Goal: Task Accomplishment & Management: Use online tool/utility

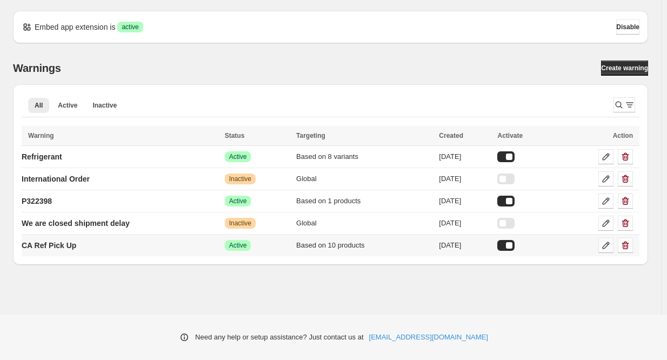
click at [607, 245] on icon at bounding box center [605, 245] width 7 height 7
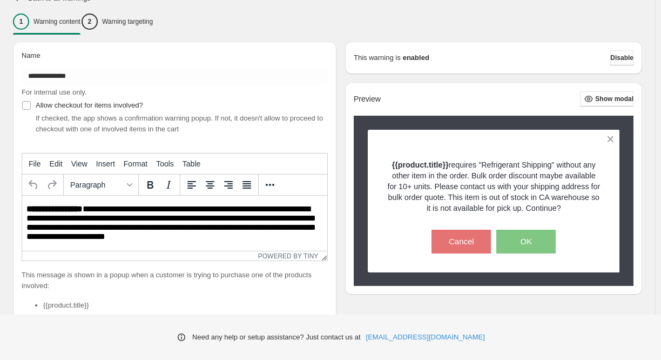
scroll to position [108, 0]
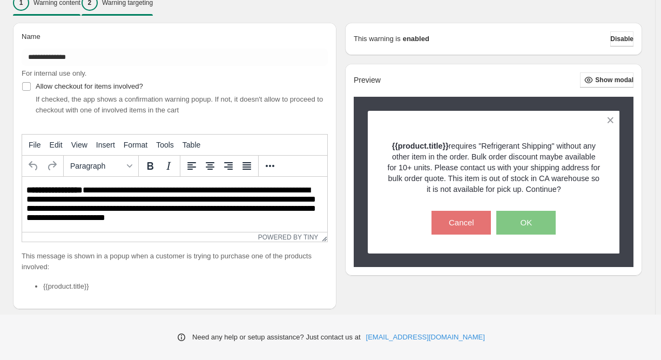
click at [129, 9] on div "2 Warning targeting" at bounding box center [117, 3] width 71 height 16
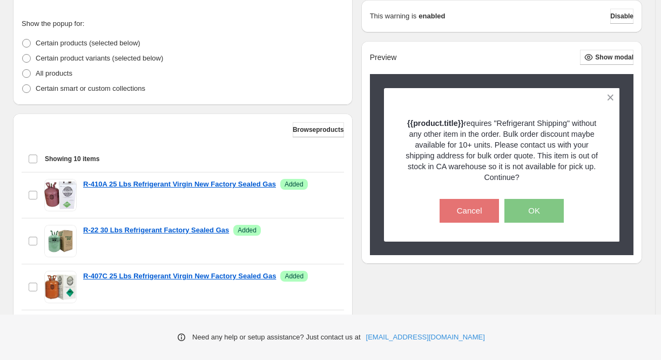
scroll to position [270, 0]
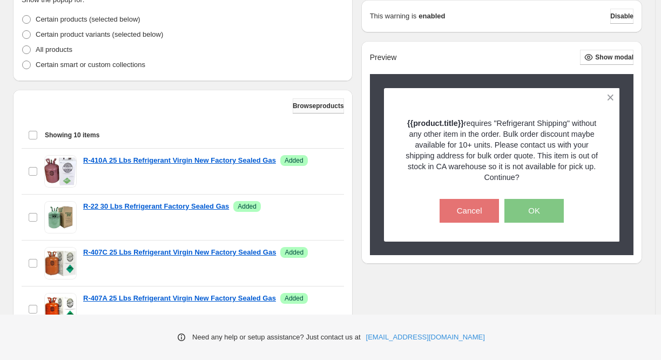
click at [293, 109] on span "Browse products" at bounding box center [318, 106] width 51 height 9
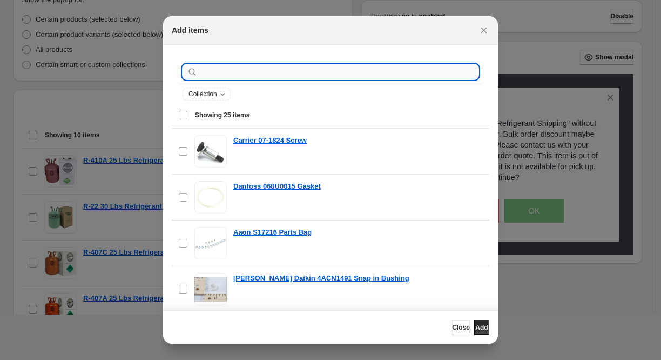
click at [258, 70] on input ":r1d:" at bounding box center [339, 71] width 279 height 15
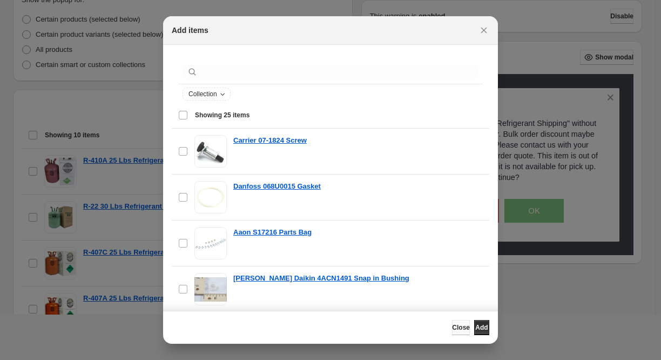
click at [452, 327] on span "Close" at bounding box center [461, 327] width 18 height 9
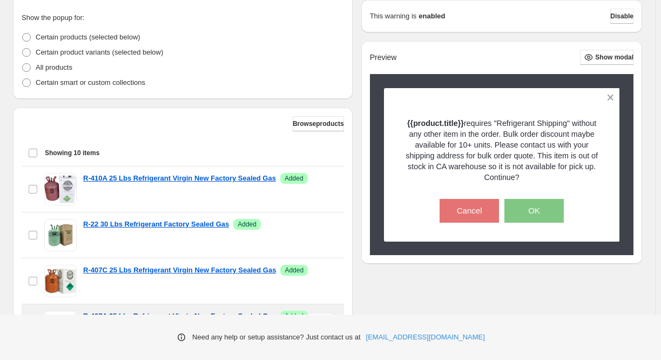
scroll to position [183, 0]
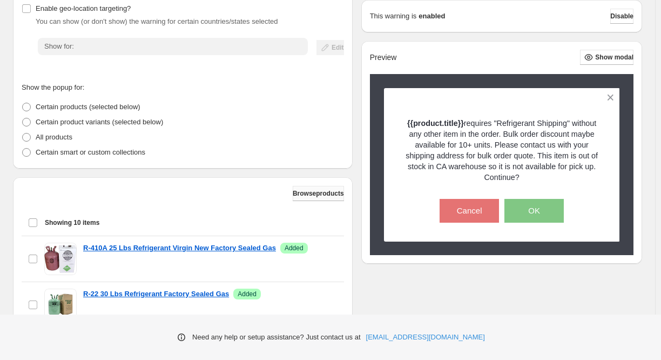
click at [295, 192] on span "Browse products" at bounding box center [318, 193] width 51 height 9
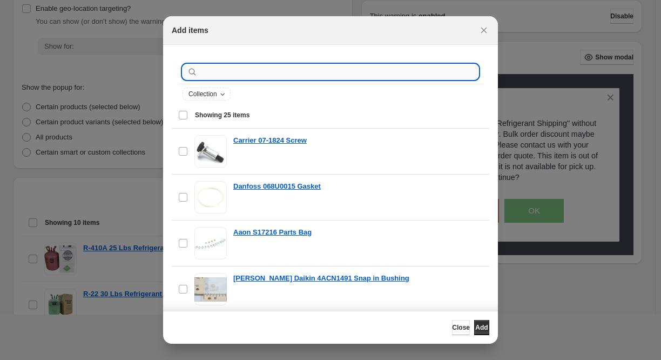
click at [250, 74] on input ":r1d:" at bounding box center [339, 71] width 279 height 15
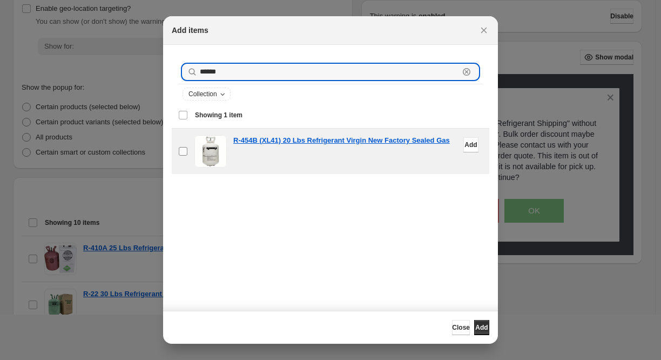
type input "******"
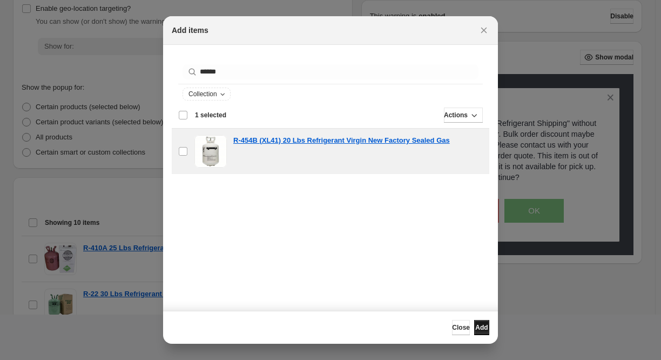
click at [476, 327] on span "Add" at bounding box center [481, 327] width 12 height 9
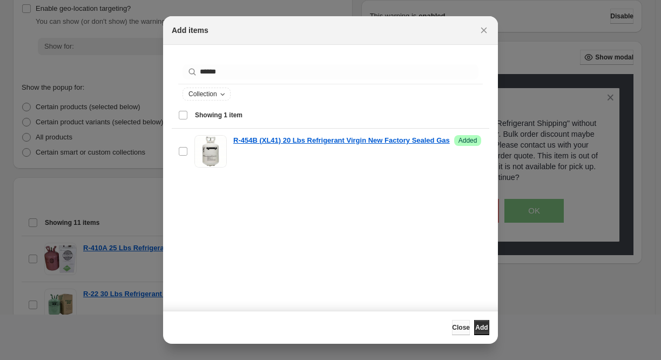
click at [452, 327] on span "Close" at bounding box center [461, 327] width 18 height 9
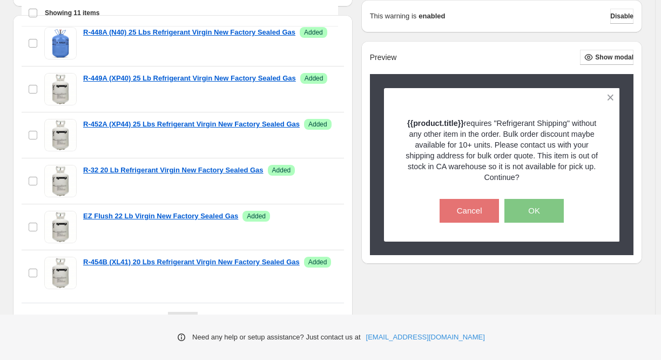
scroll to position [399, 0]
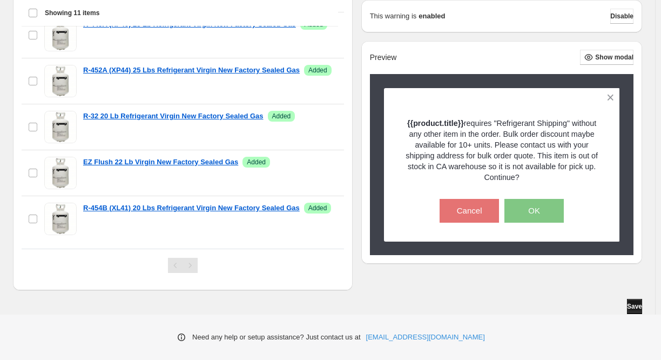
click at [634, 307] on span "Save" at bounding box center [634, 306] width 15 height 9
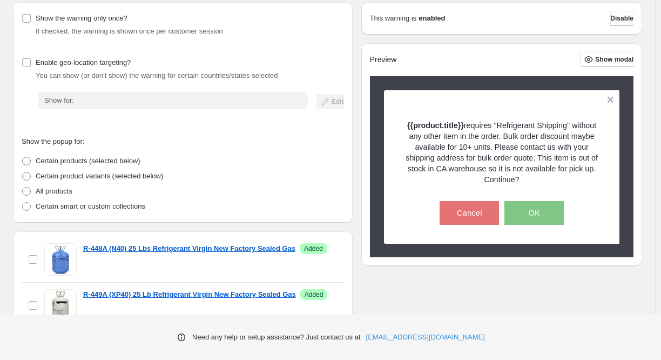
scroll to position [0, 0]
